Goal: Complete application form

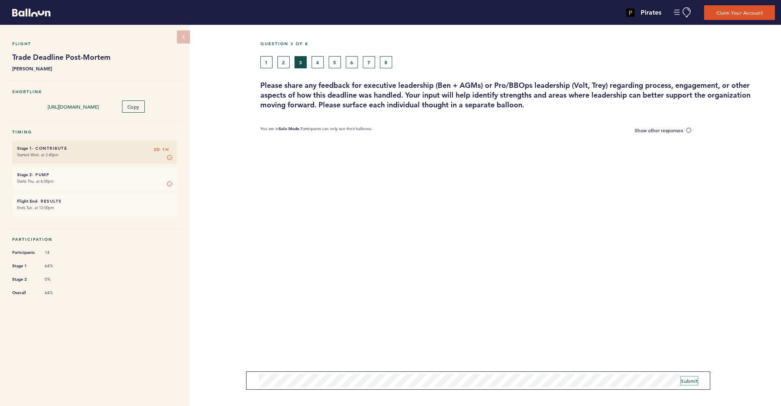
click at [691, 378] on span "Submit" at bounding box center [689, 380] width 17 height 7
click at [692, 382] on span "Submit" at bounding box center [689, 380] width 17 height 7
click at [687, 378] on span "Submit" at bounding box center [689, 380] width 17 height 7
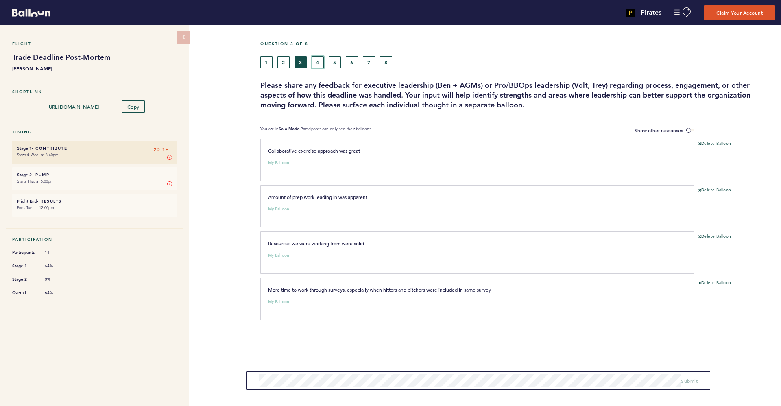
click at [318, 63] on button "4" at bounding box center [318, 62] width 12 height 12
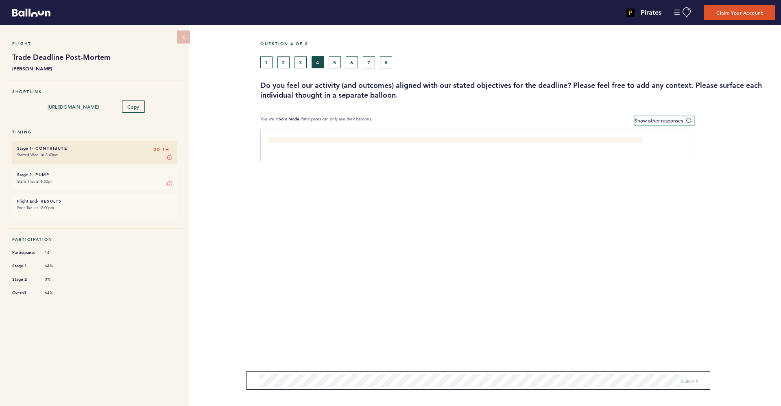
click at [685, 122] on label "Show other responses" at bounding box center [664, 120] width 60 height 9
click at [0, 0] on input "Show other responses" at bounding box center [0, 0] width 0 height 0
click at [695, 117] on section "You are in Collaboration Mode. Participants can see all balloons, which remain …" at bounding box center [520, 120] width 521 height 9
click at [693, 119] on span at bounding box center [690, 120] width 8 height 2
click at [0, 0] on input "Hide other responses" at bounding box center [0, 0] width 0 height 0
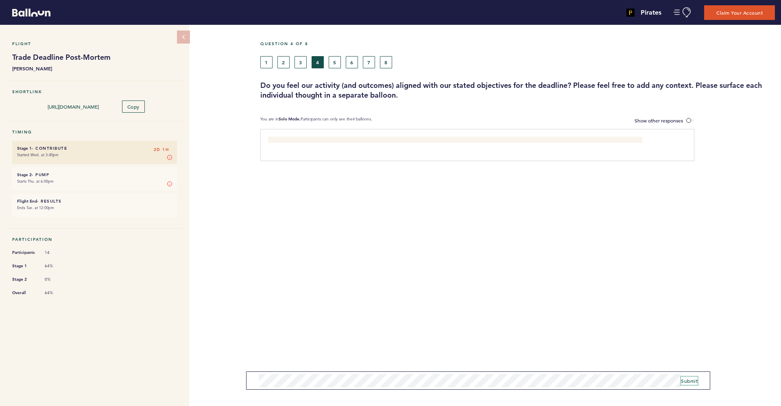
click at [684, 377] on button "Submit" at bounding box center [689, 381] width 17 height 8
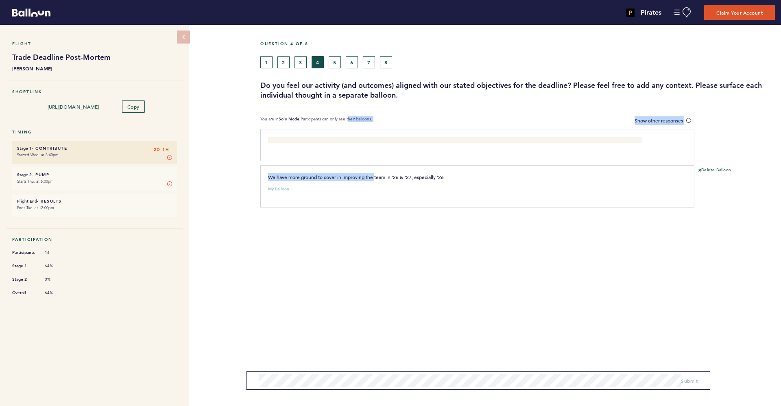
drag, startPoint x: 349, startPoint y: 102, endPoint x: 376, endPoint y: 177, distance: 80.0
click at [376, 177] on div "Question 4 of 8 1 2 3 4 5 6 7 8 Do you feel our activity (and outcomes) aligned…" at bounding box center [520, 215] width 521 height 381
click at [382, 228] on section "Somewhat in that we traded a shorter timeline asset in [GEOGRAPHIC_DATA]. Howev…" at bounding box center [520, 190] width 521 height 123
click at [352, 292] on div "Question 4 of 8 1 2 3 4 5 6 7 8 Do you feel our activity (and outcomes) aligned…" at bounding box center [520, 215] width 521 height 381
click at [333, 60] on button "5" at bounding box center [335, 62] width 12 height 12
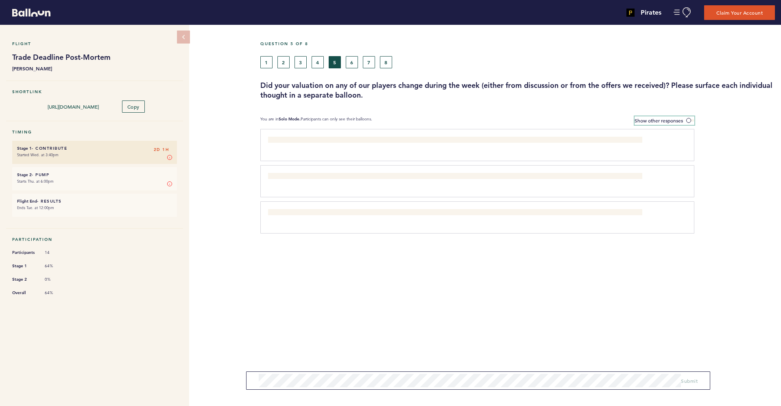
click at [687, 120] on span at bounding box center [690, 120] width 8 height 2
click at [0, 0] on input "Show other responses" at bounding box center [0, 0] width 0 height 0
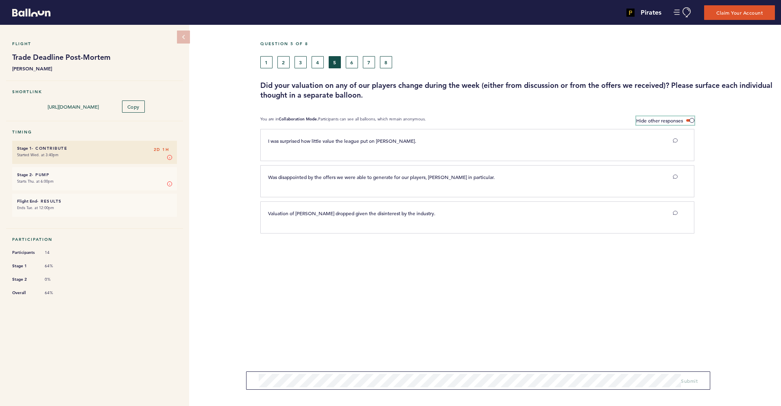
click at [687, 120] on span at bounding box center [690, 120] width 8 height 2
click at [0, 0] on input "Hide other responses" at bounding box center [0, 0] width 0 height 0
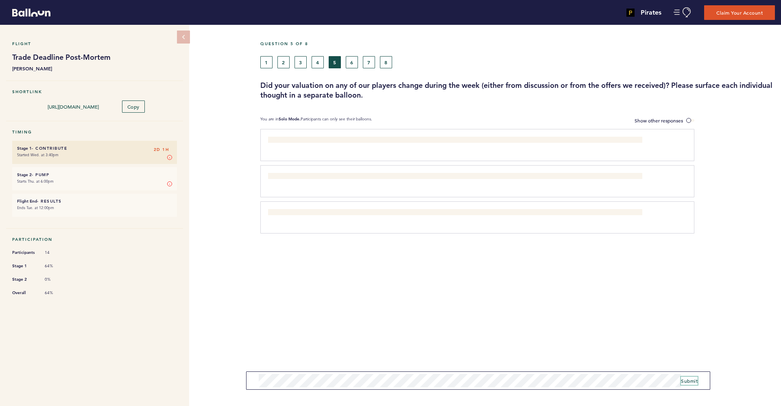
click at [683, 377] on button "Submit" at bounding box center [689, 381] width 17 height 8
click at [354, 56] on button "6" at bounding box center [352, 62] width 12 height 12
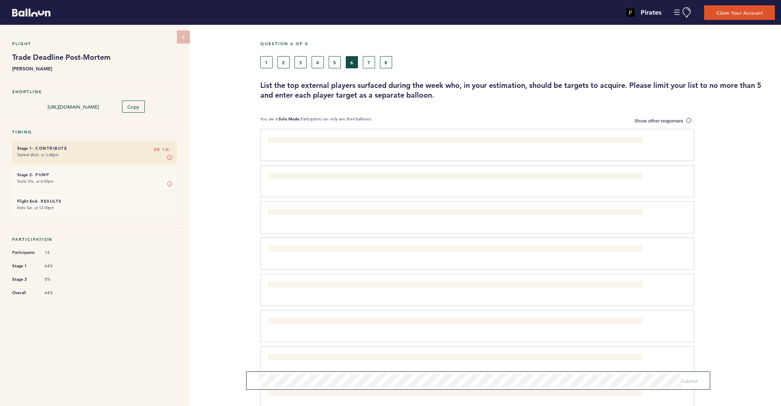
click at [320, 388] on form "Submit" at bounding box center [478, 380] width 464 height 18
click at [687, 382] on span "Submit" at bounding box center [689, 380] width 17 height 7
click at [692, 380] on span "Submit" at bounding box center [689, 380] width 17 height 7
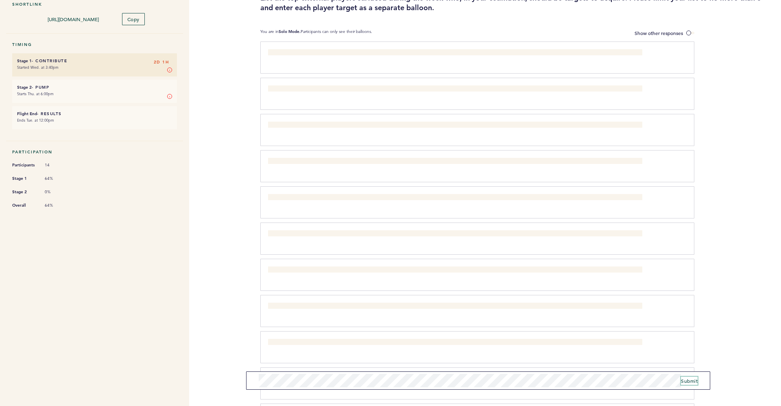
click at [688, 377] on span "Submit" at bounding box center [689, 380] width 17 height 7
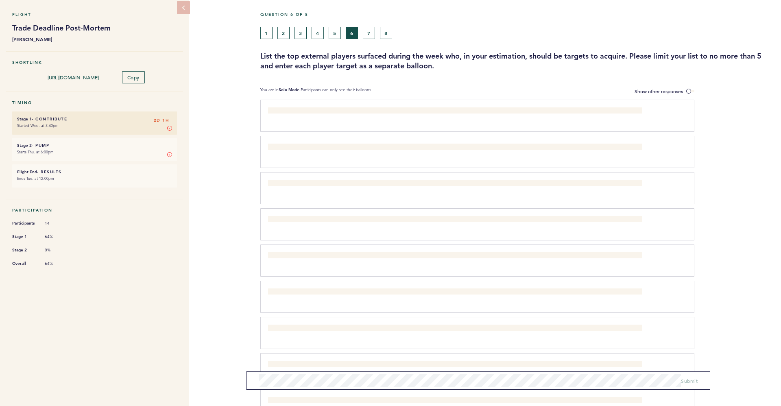
scroll to position [89, 0]
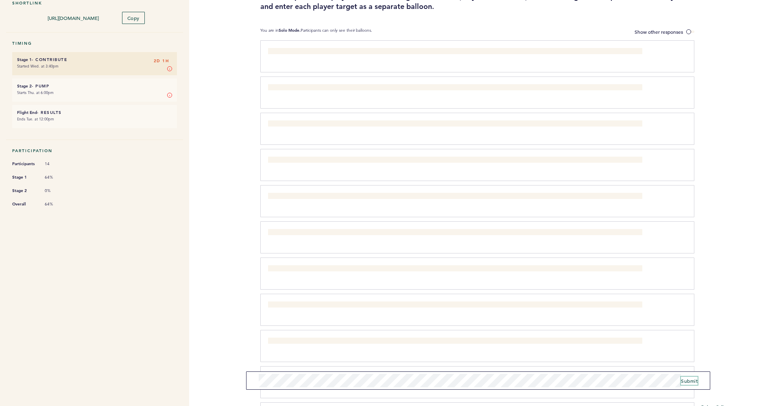
click at [690, 378] on span "Submit" at bounding box center [689, 380] width 17 height 7
click at [685, 387] on form "Submit" at bounding box center [478, 380] width 464 height 18
click at [690, 379] on span "Submit" at bounding box center [689, 380] width 17 height 7
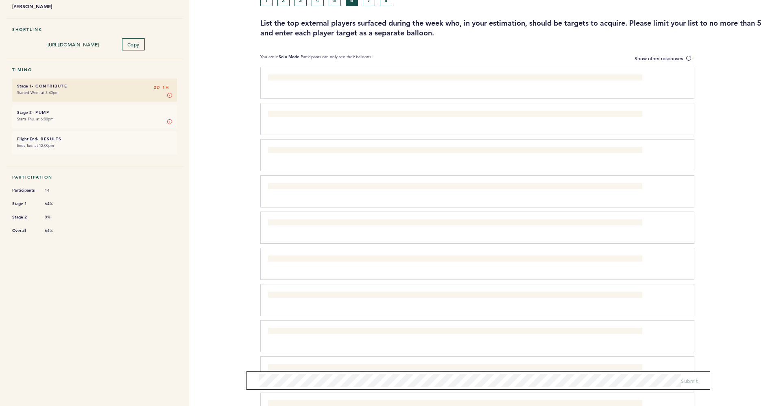
scroll to position [0, 0]
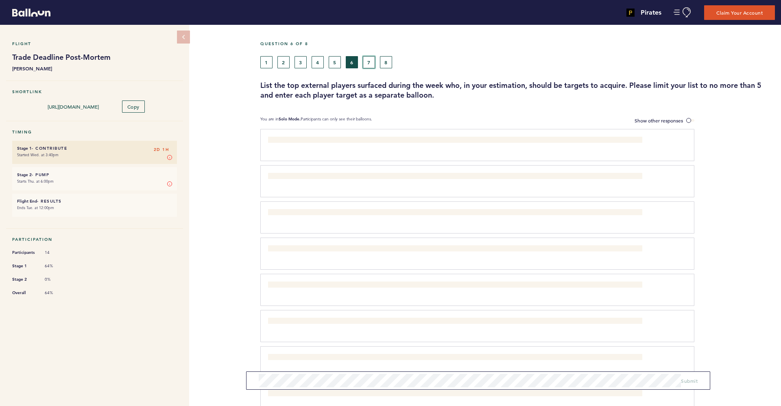
click at [368, 59] on button "7" at bounding box center [369, 62] width 12 height 12
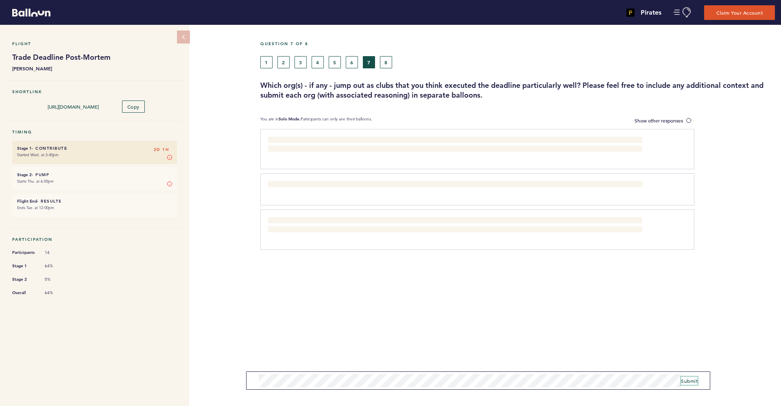
click at [686, 377] on button "Submit" at bounding box center [689, 381] width 17 height 8
click at [689, 378] on span "Submit" at bounding box center [689, 380] width 17 height 7
click at [692, 374] on form "Submit" at bounding box center [478, 380] width 464 height 18
click at [691, 377] on button "Submit" at bounding box center [689, 381] width 17 height 8
click at [388, 68] on div "Question 7 of 8 1 2 3 4 5 6 7 8 Which org(s) - if any - jump out as clubs that …" at bounding box center [520, 70] width 521 height 59
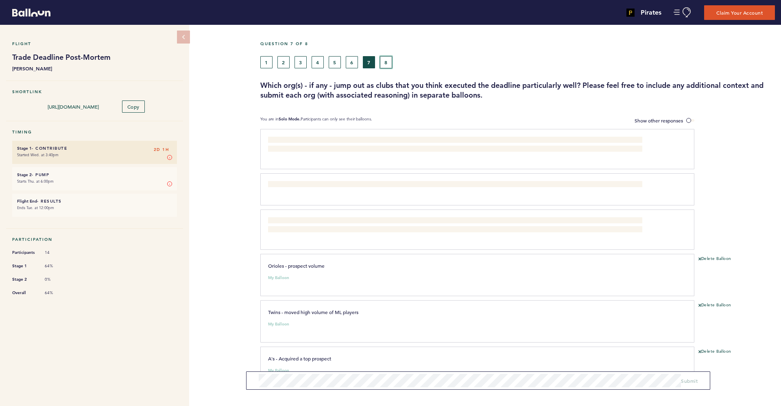
click at [386, 59] on button "8" at bounding box center [386, 62] width 12 height 12
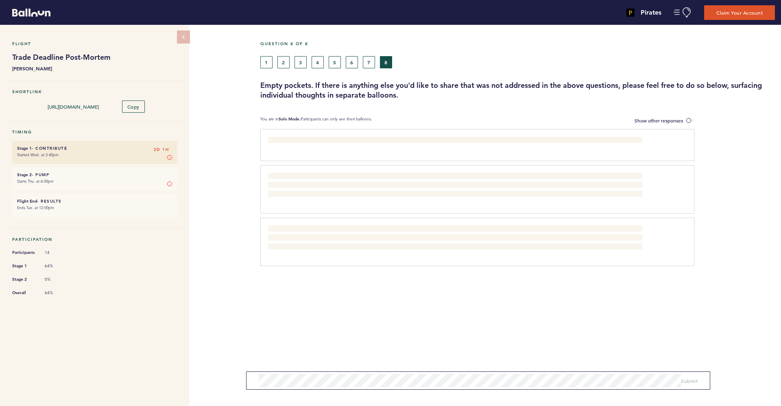
click at [107, 177] on small "Starts Thu. at 6:00pm" at bounding box center [94, 181] width 155 height 8
